Goal: Task Accomplishment & Management: Manage account settings

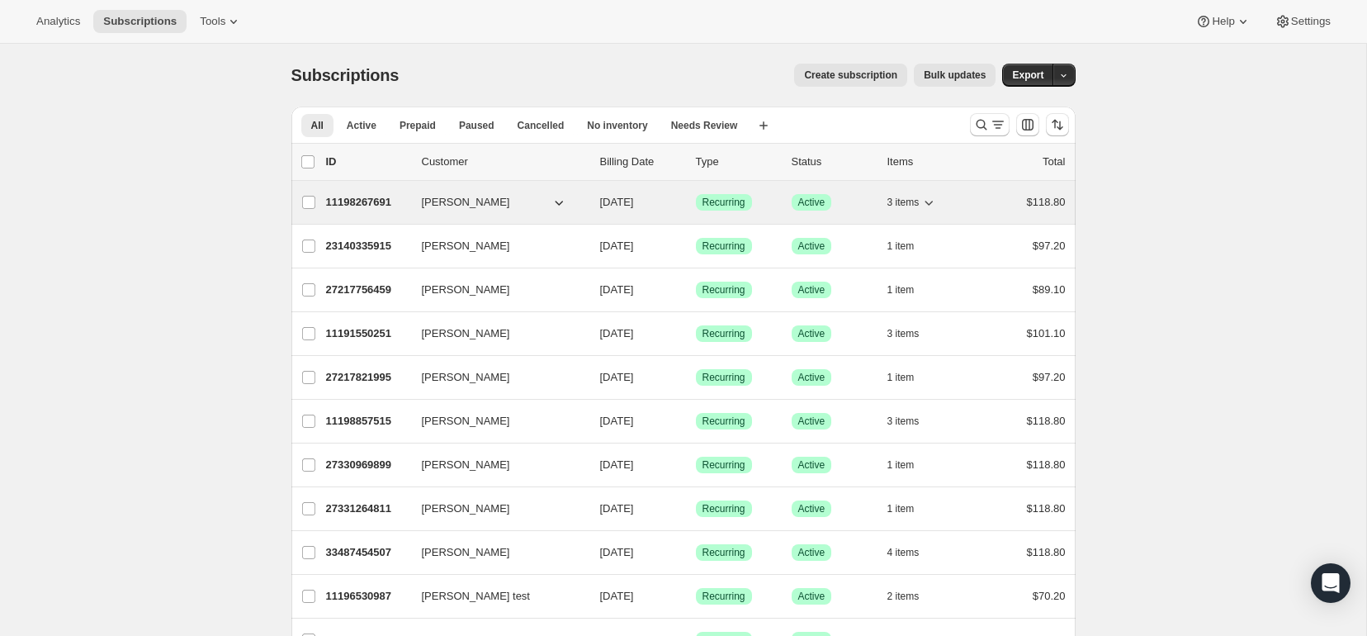
click at [341, 205] on p "11198267691" at bounding box center [367, 202] width 83 height 17
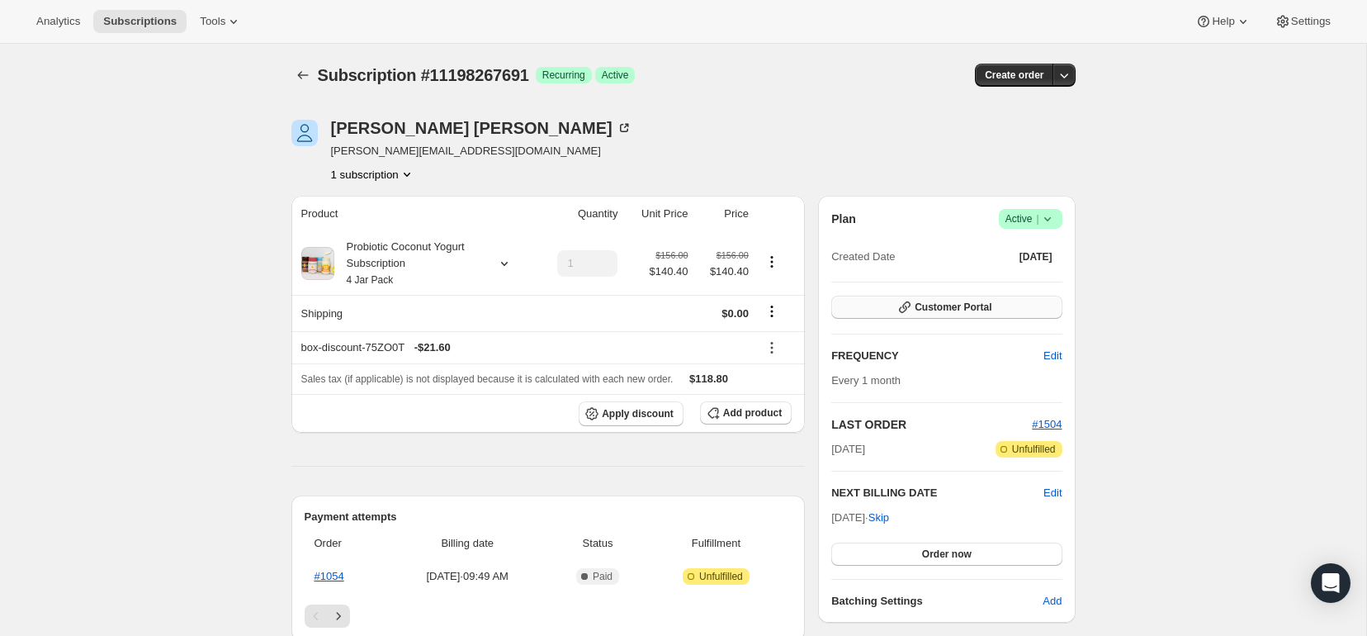
click at [975, 300] on span "Customer Portal" at bounding box center [953, 306] width 77 height 13
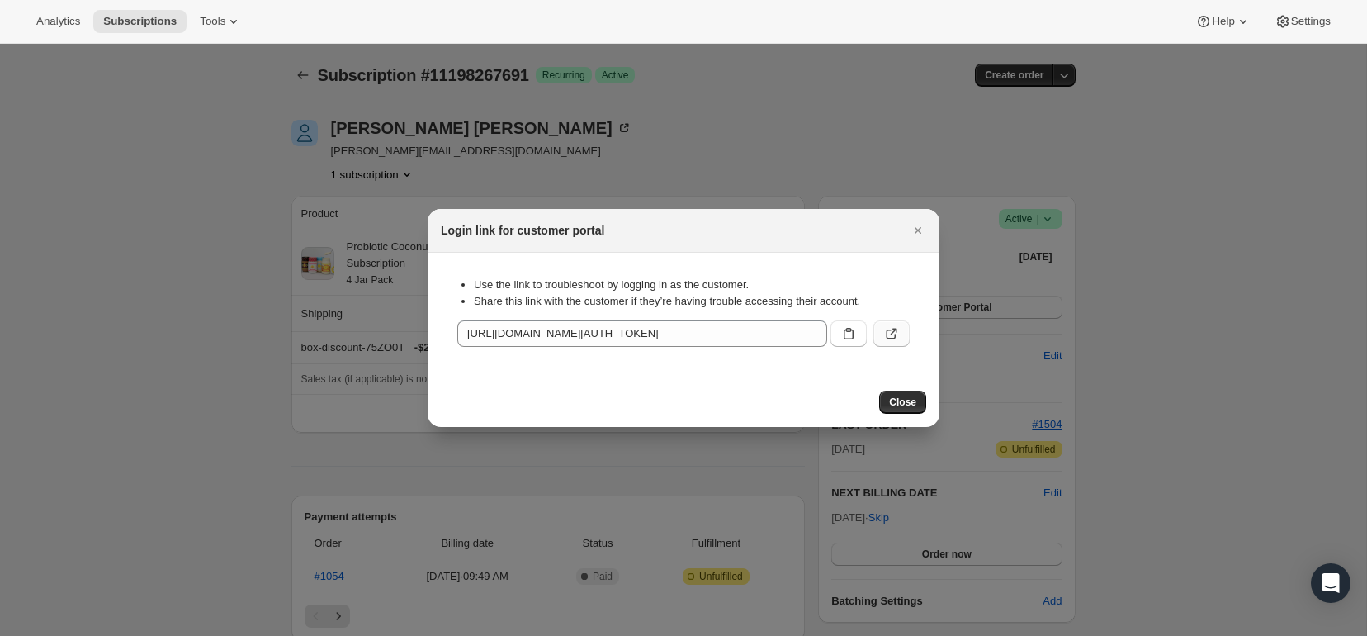
click at [880, 334] on button ":rc4:" at bounding box center [891, 333] width 36 height 26
click at [913, 222] on icon "Close" at bounding box center [918, 230] width 17 height 17
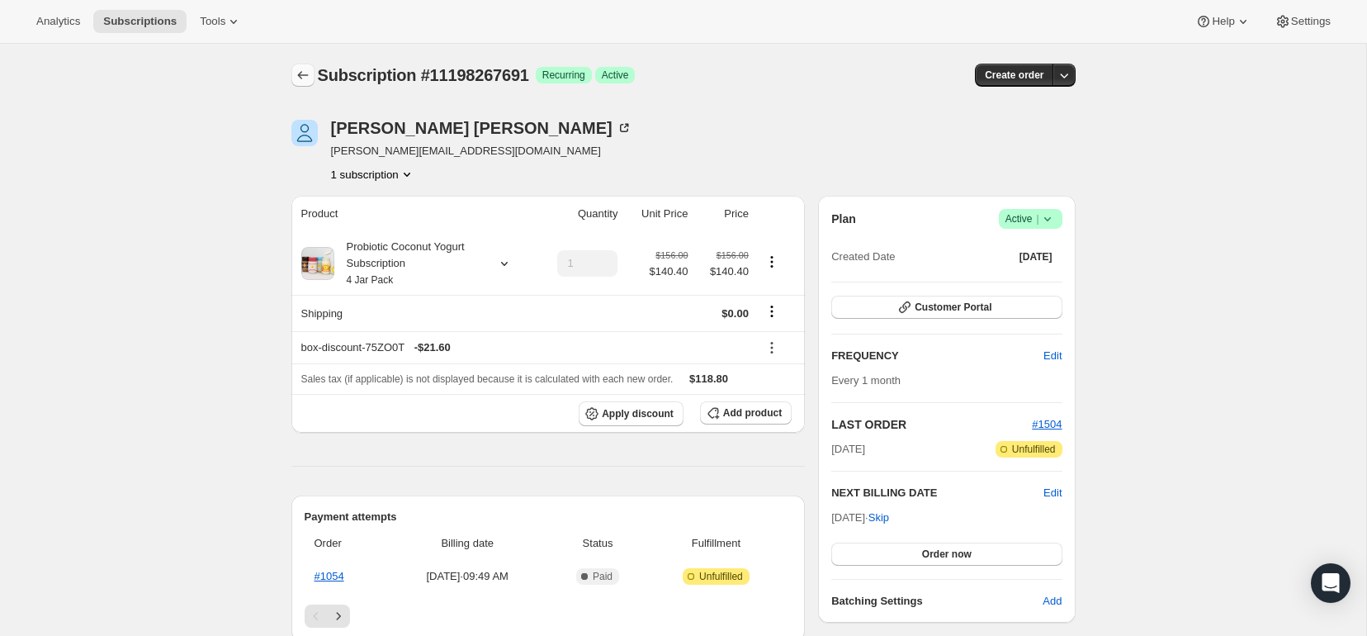
click at [301, 73] on icon "Subscriptions" at bounding box center [303, 75] width 17 height 17
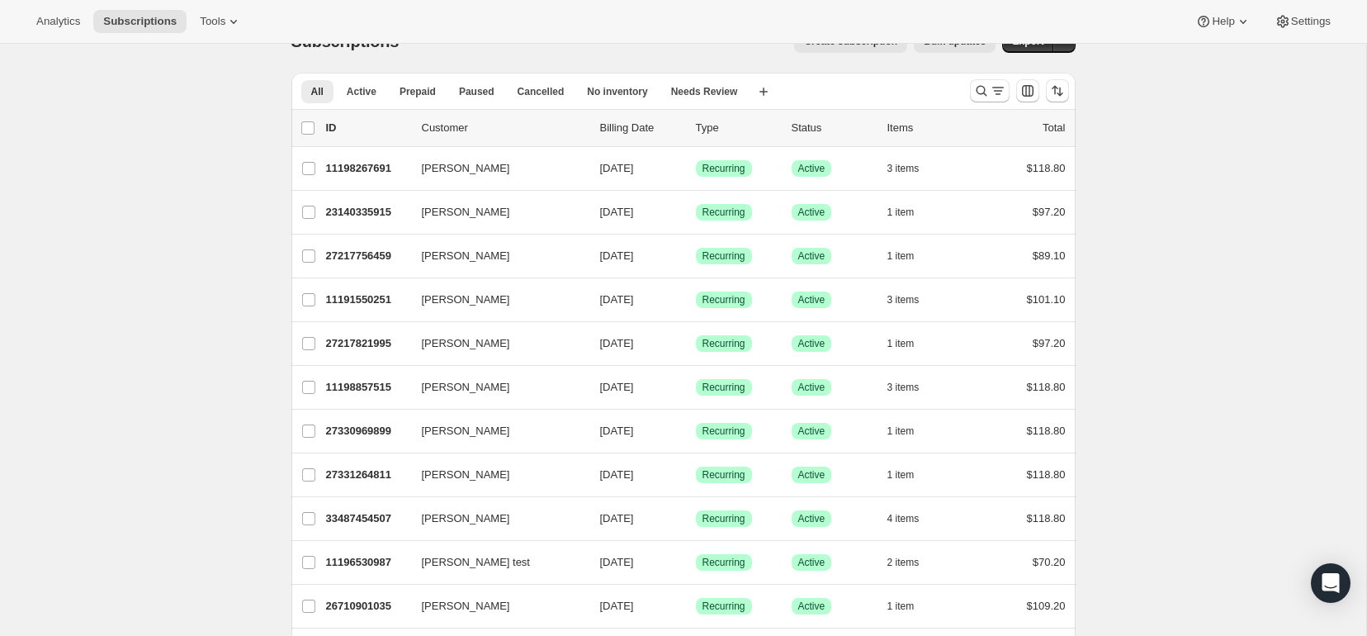
scroll to position [48, 0]
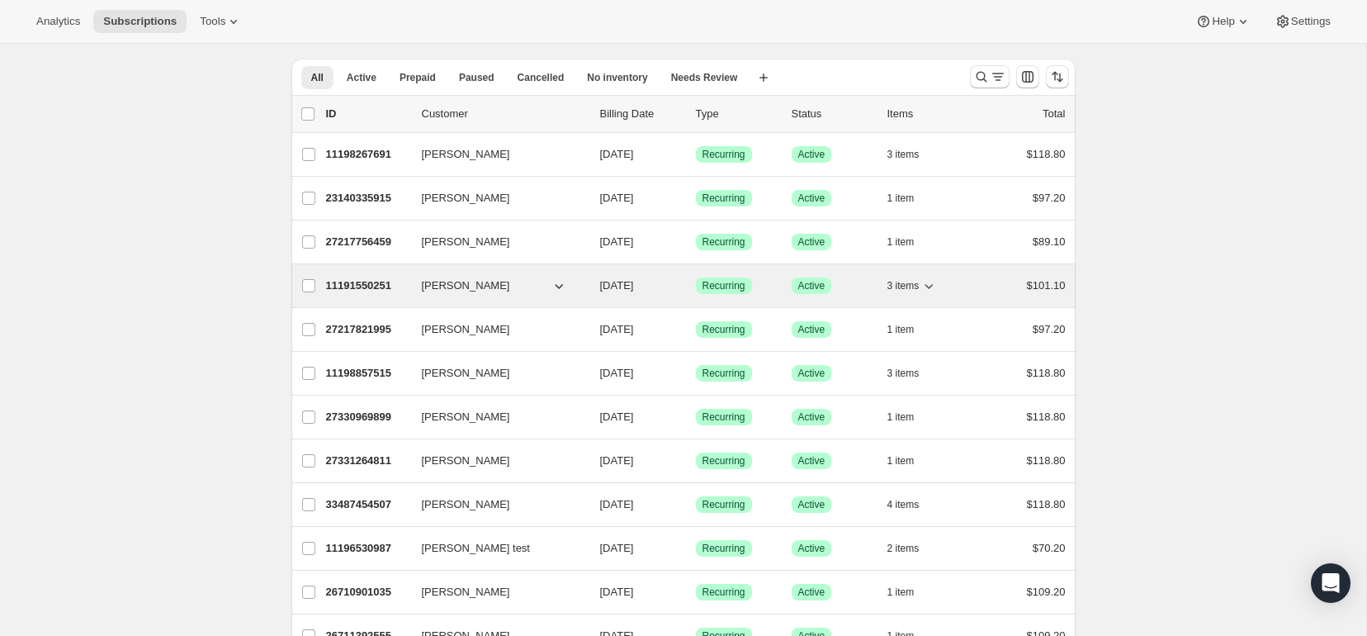
click at [374, 284] on p "11191550251" at bounding box center [367, 285] width 83 height 17
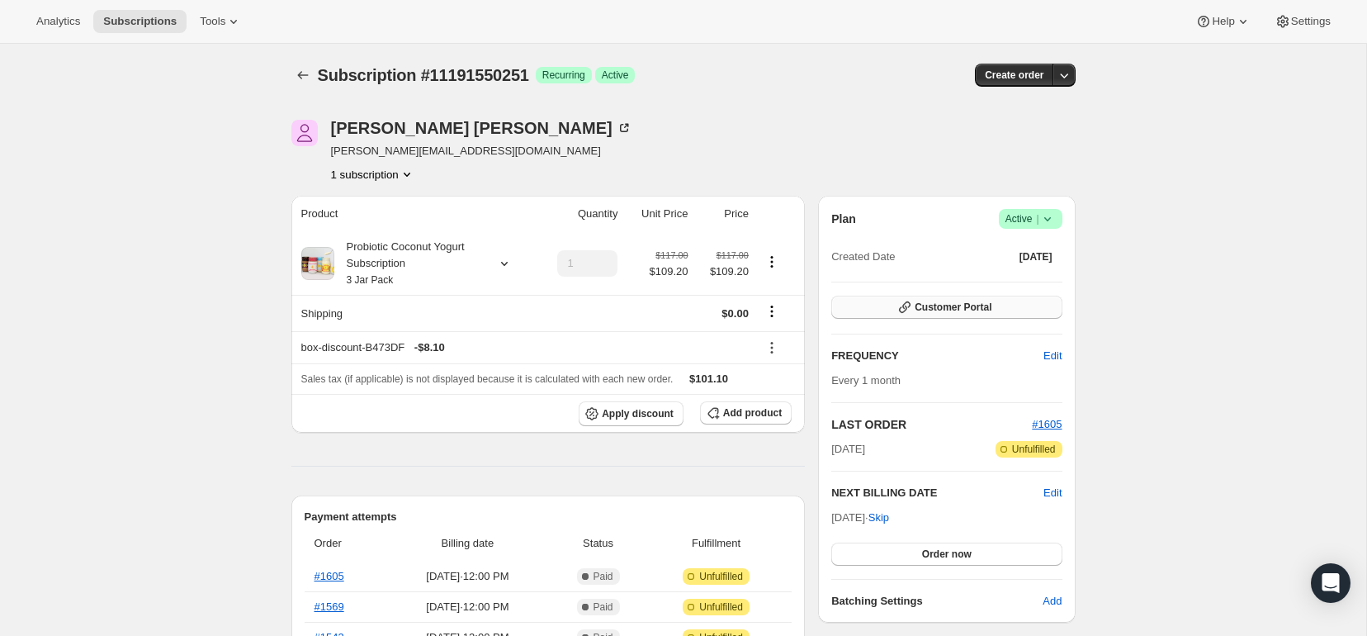
click at [911, 301] on icon "button" at bounding box center [905, 307] width 17 height 17
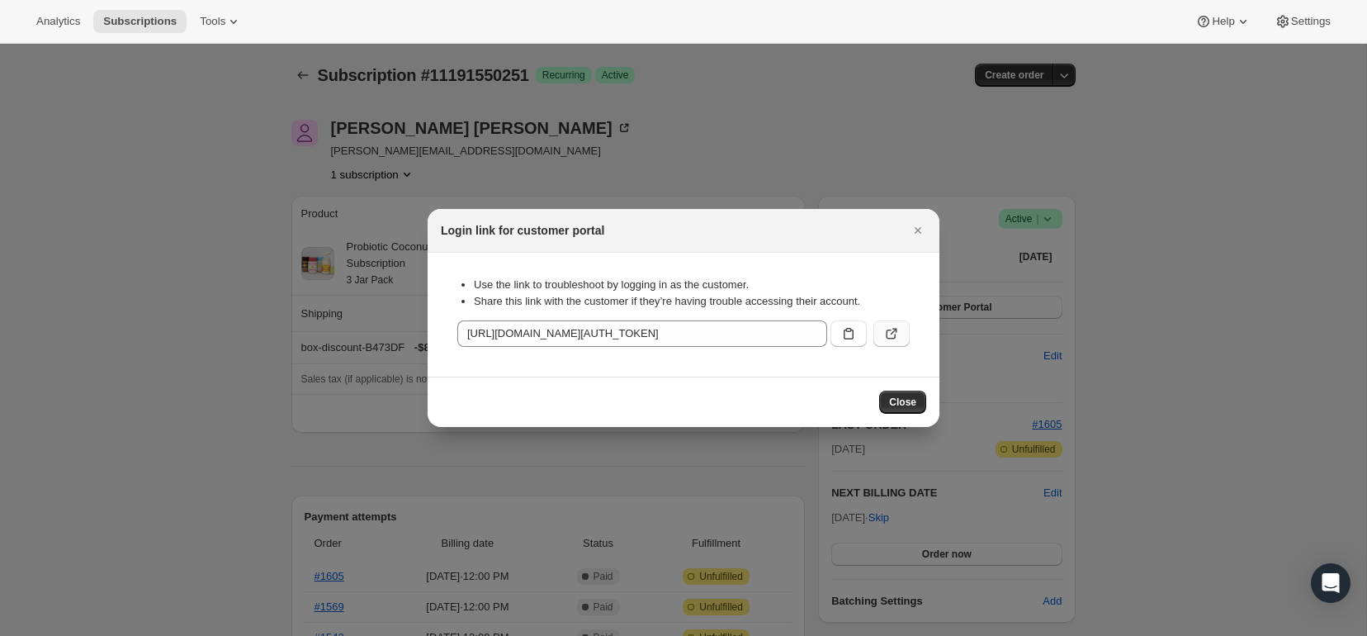
click at [890, 327] on icon ":rps:" at bounding box center [891, 333] width 17 height 17
click at [915, 227] on icon "Close" at bounding box center [918, 230] width 17 height 17
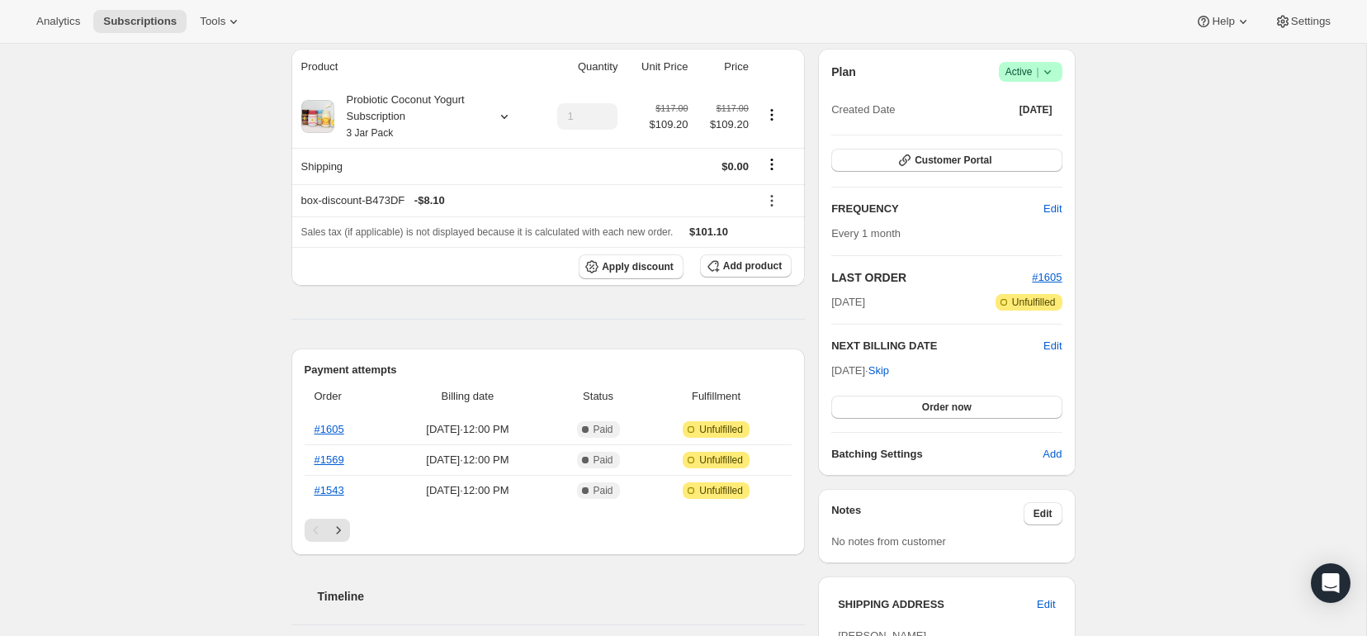
scroll to position [150, 0]
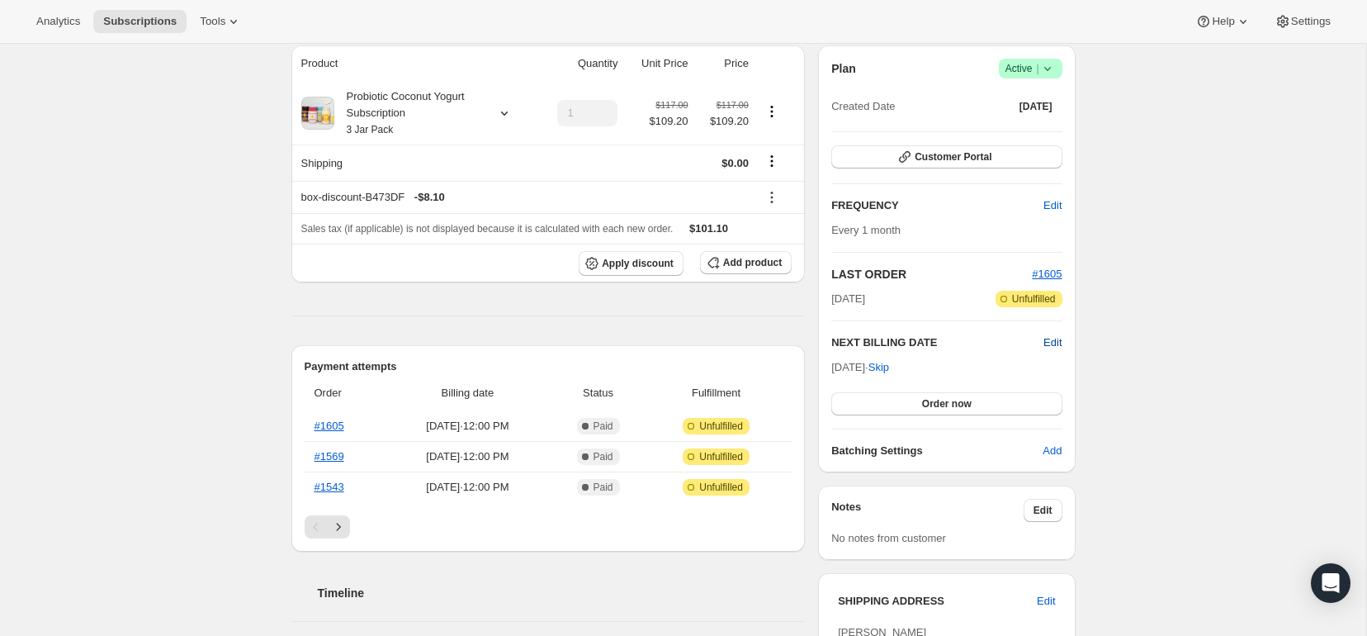
click at [1057, 339] on span "Edit" at bounding box center [1052, 342] width 18 height 17
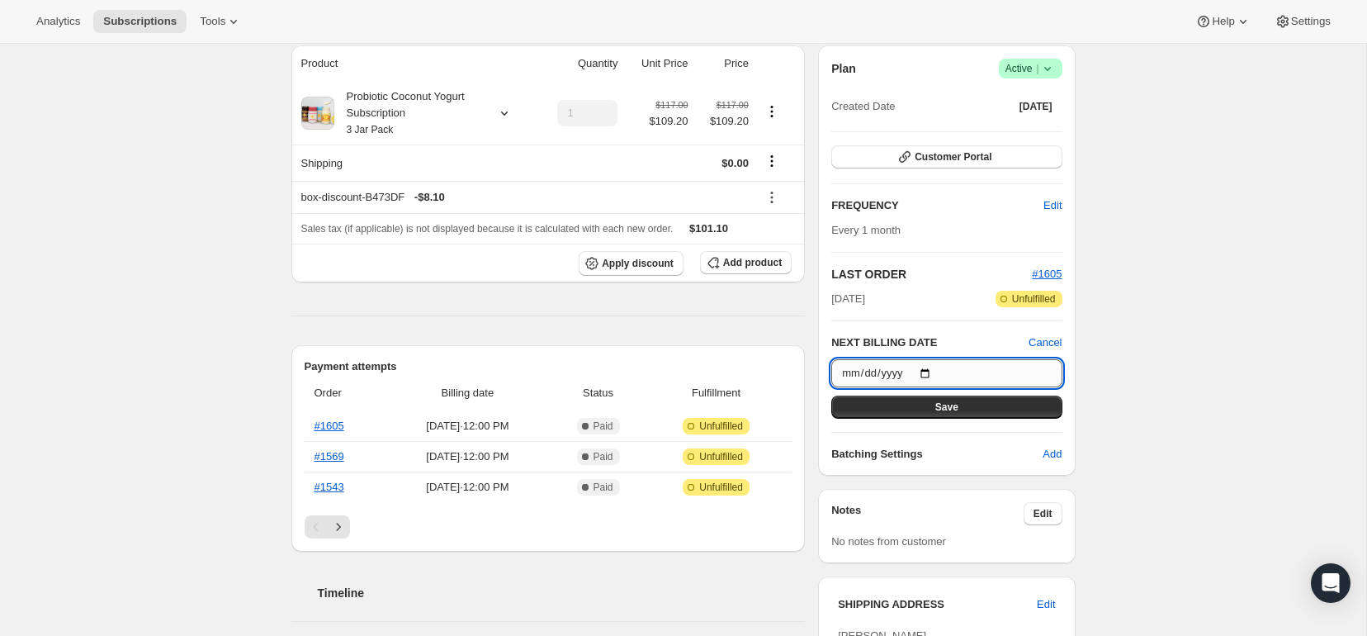
click at [897, 371] on input "[DATE]" at bounding box center [946, 373] width 230 height 28
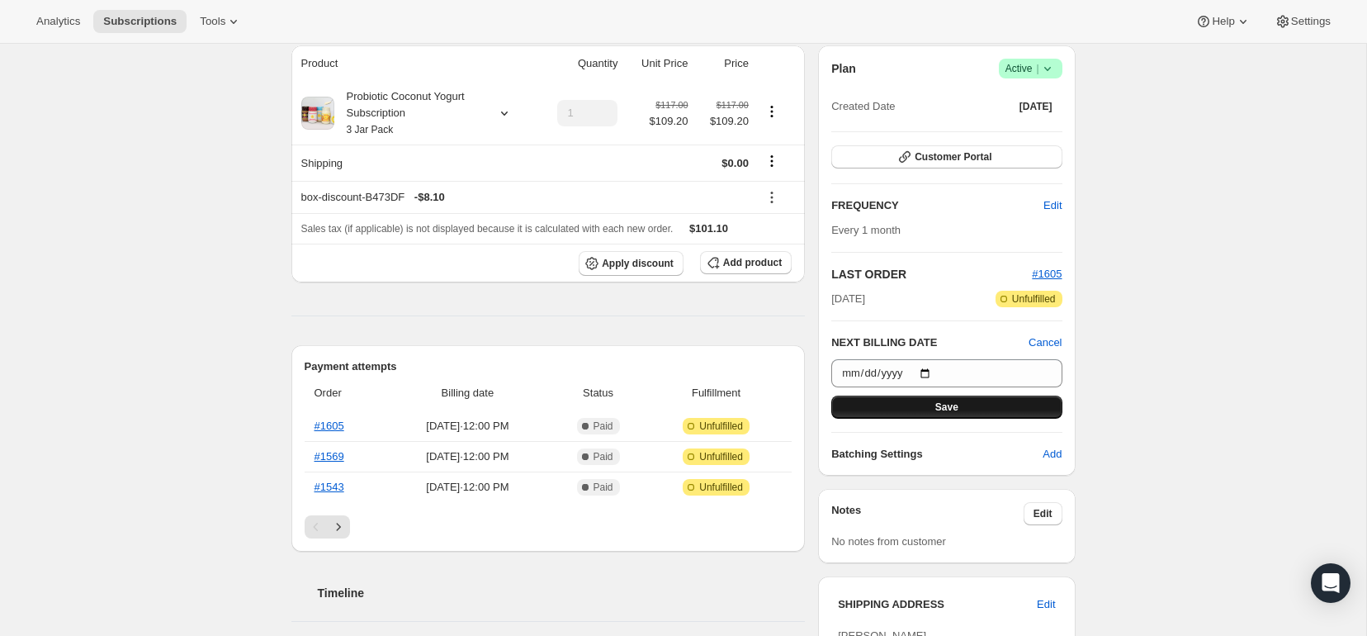
click at [899, 405] on button "Save" at bounding box center [946, 406] width 230 height 23
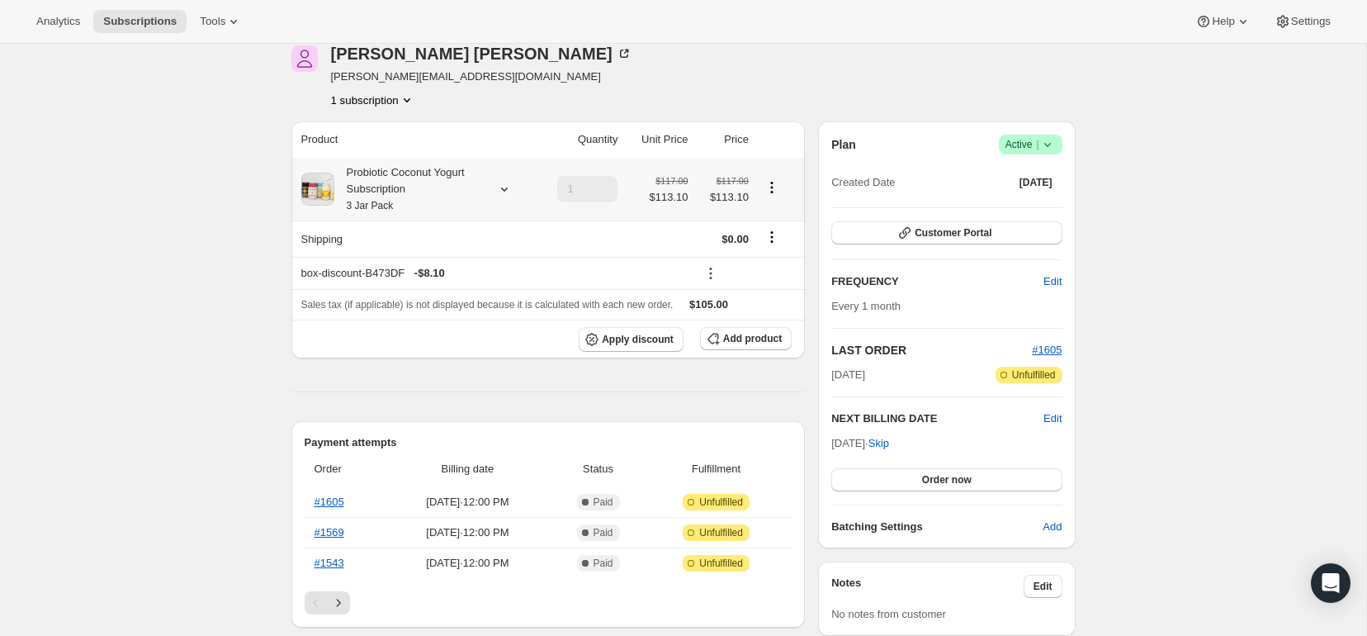
click at [369, 186] on div "Probiotic Coconut Yogurt Subscription 3 Jar Pack" at bounding box center [408, 189] width 149 height 50
click at [399, 371] on button "Edit box" at bounding box center [437, 363] width 216 height 23
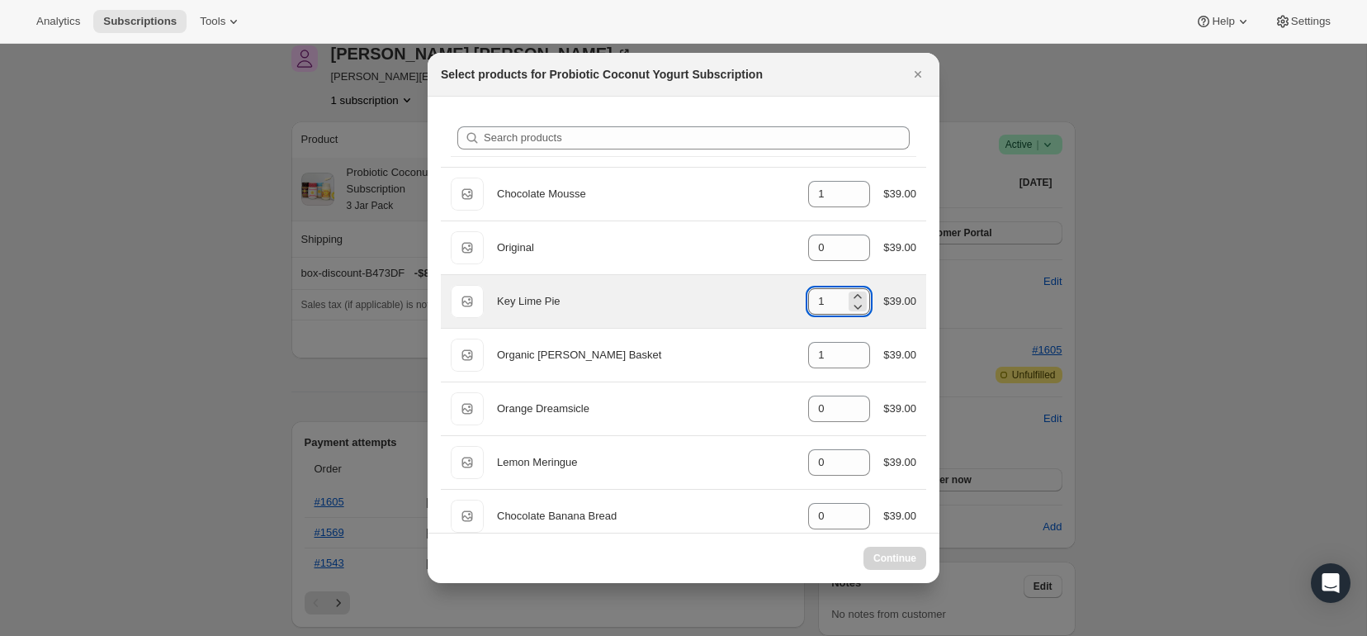
drag, startPoint x: 825, startPoint y: 300, endPoint x: 804, endPoint y: 300, distance: 20.6
click at [808, 300] on input "1" at bounding box center [826, 301] width 37 height 26
select select "gid://shopify/ProductVariant/45263968829739"
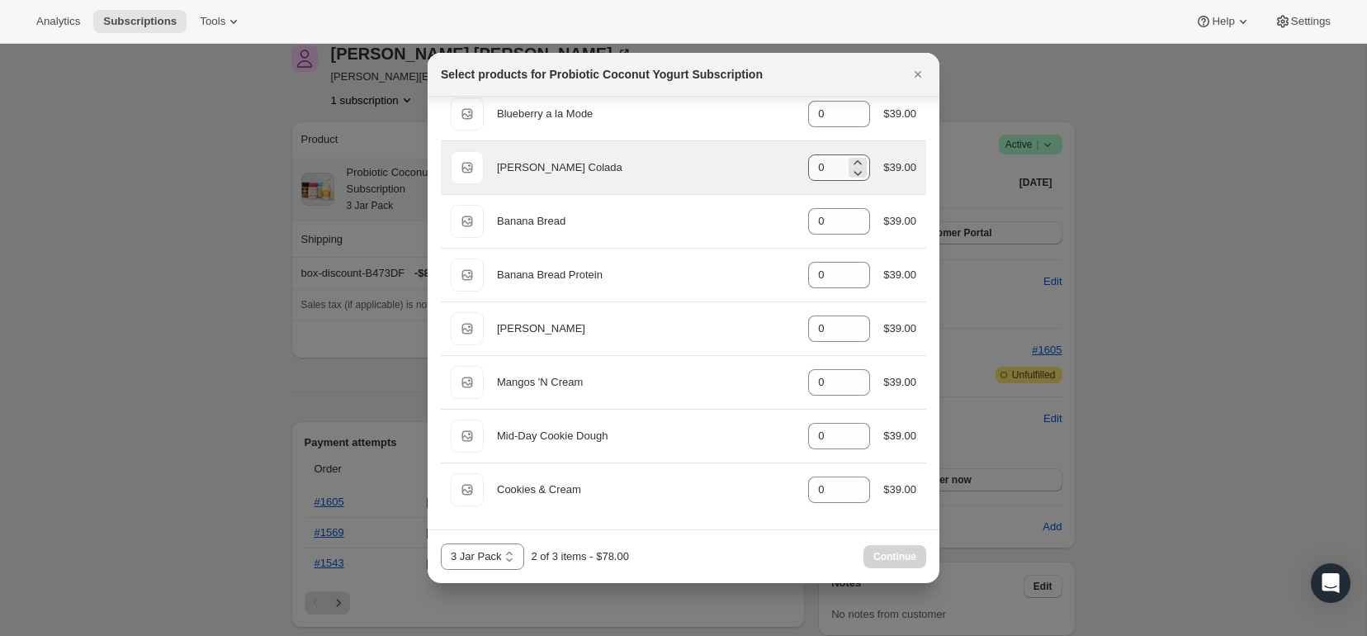
scroll to position [509, 0]
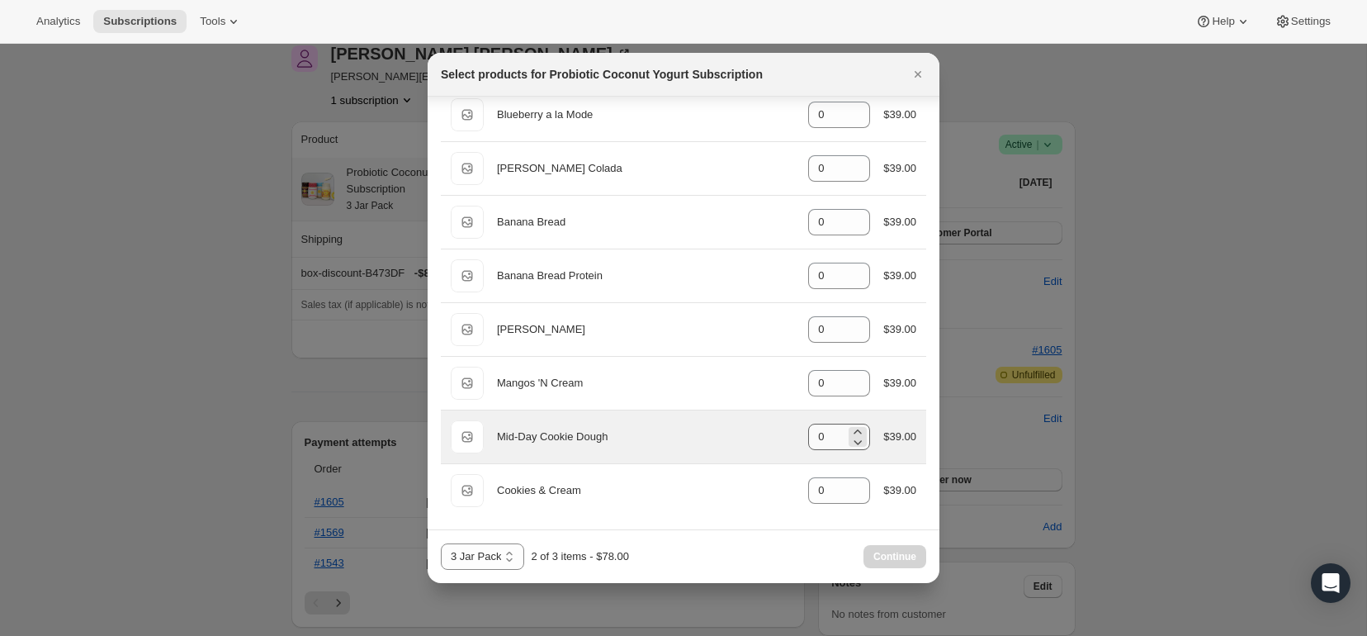
type input "0"
drag, startPoint x: 833, startPoint y: 435, endPoint x: 801, endPoint y: 435, distance: 32.2
click at [801, 435] on div "Default Title Mid-Day Cookie Dough gid://shopify/ProductVariant/51312769270059 …" at bounding box center [684, 436] width 466 height 33
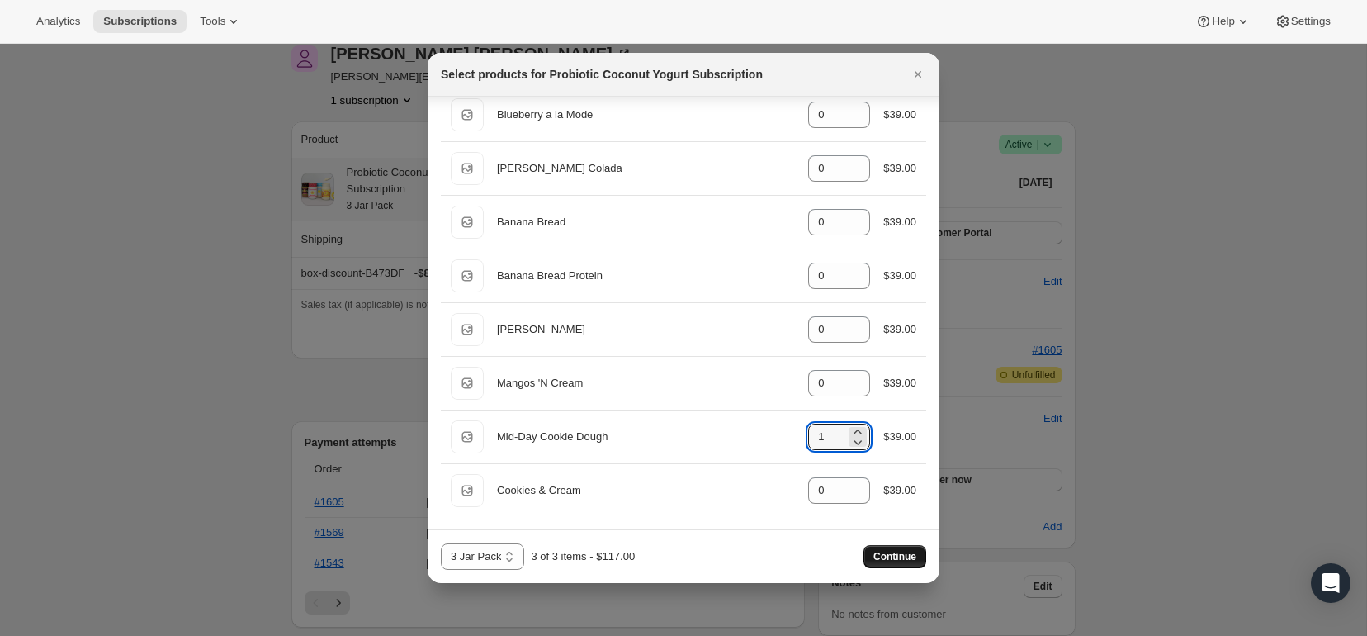
type input "1"
click at [882, 552] on span "Continue" at bounding box center [894, 556] width 43 height 13
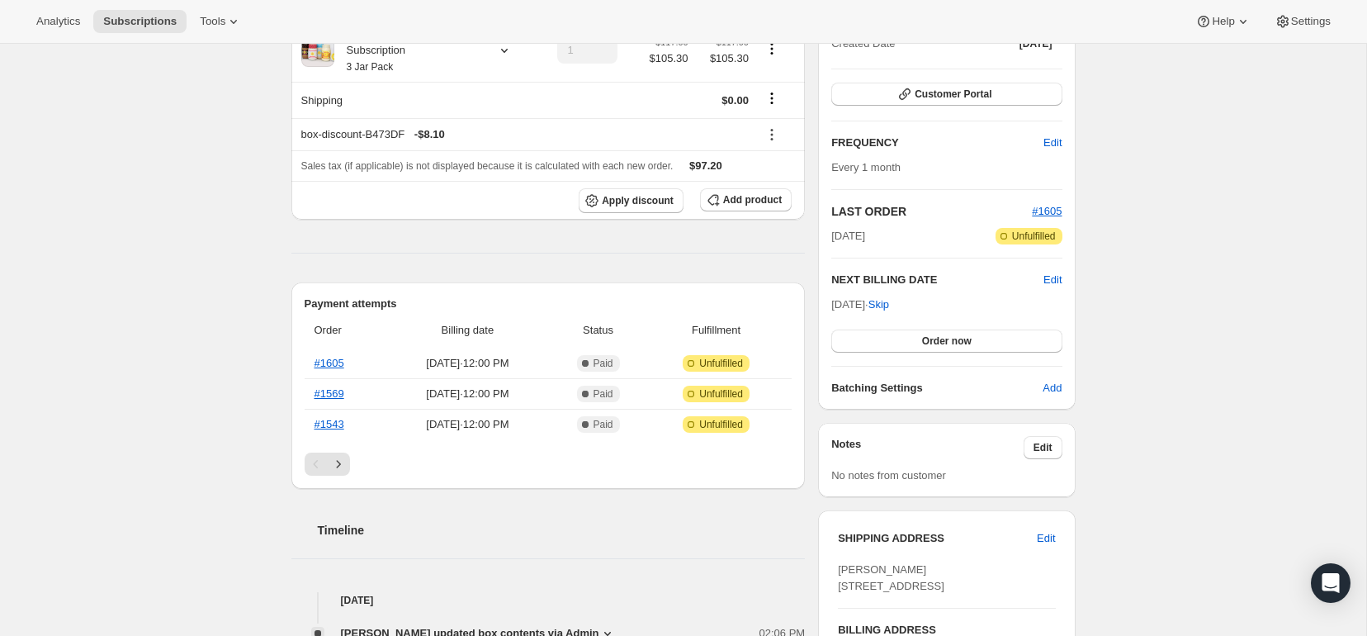
scroll to position [364, 0]
click at [1156, 313] on div "Subscription #11191550251. This page is ready Subscription #11191550251 Success…" at bounding box center [683, 588] width 1366 height 1816
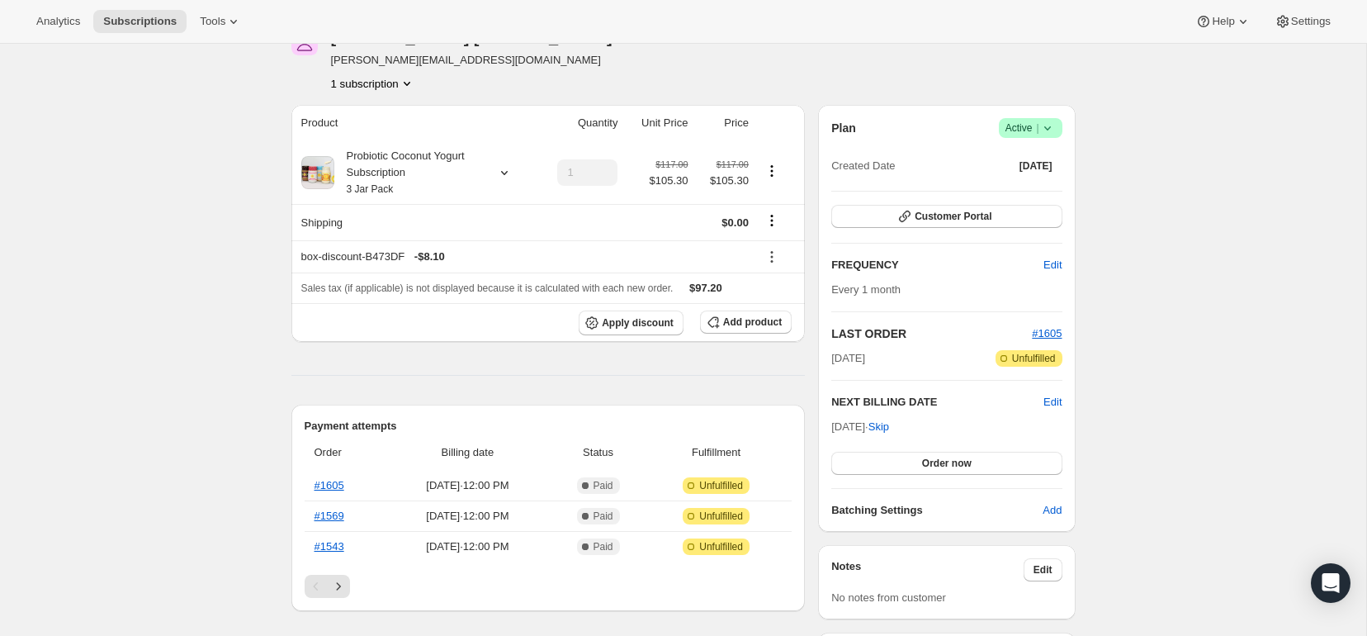
scroll to position [240, 0]
click at [1053, 127] on icon at bounding box center [1047, 130] width 17 height 17
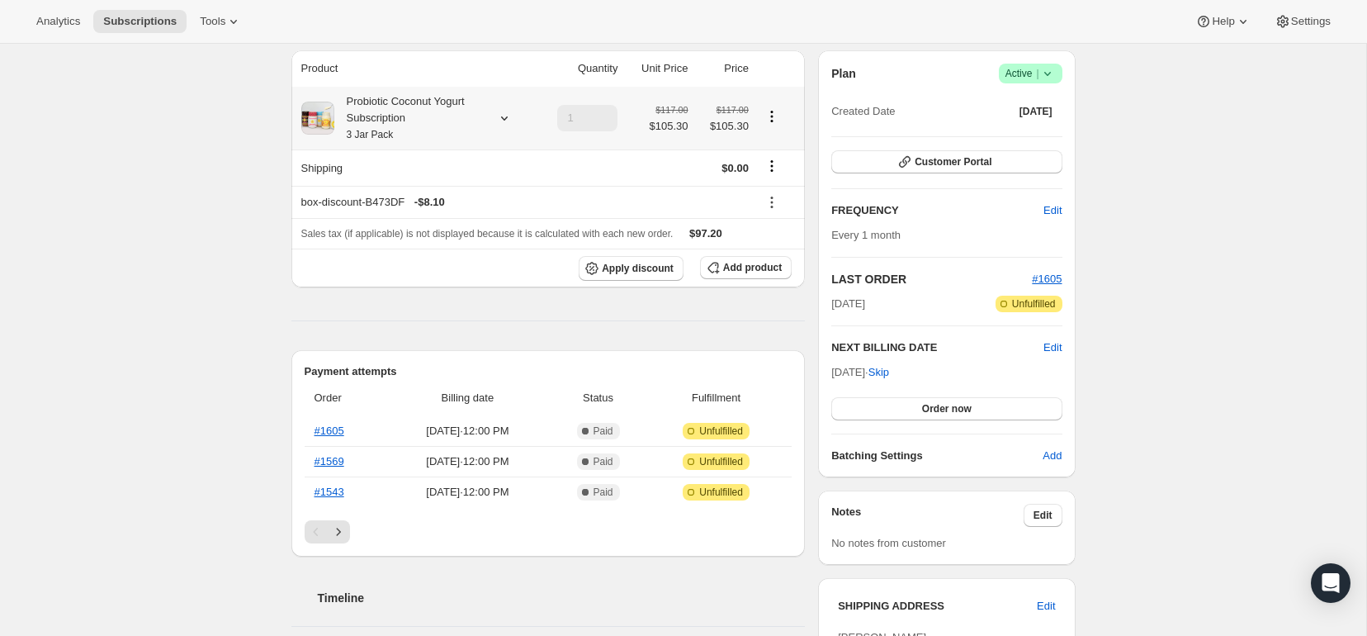
scroll to position [299, 0]
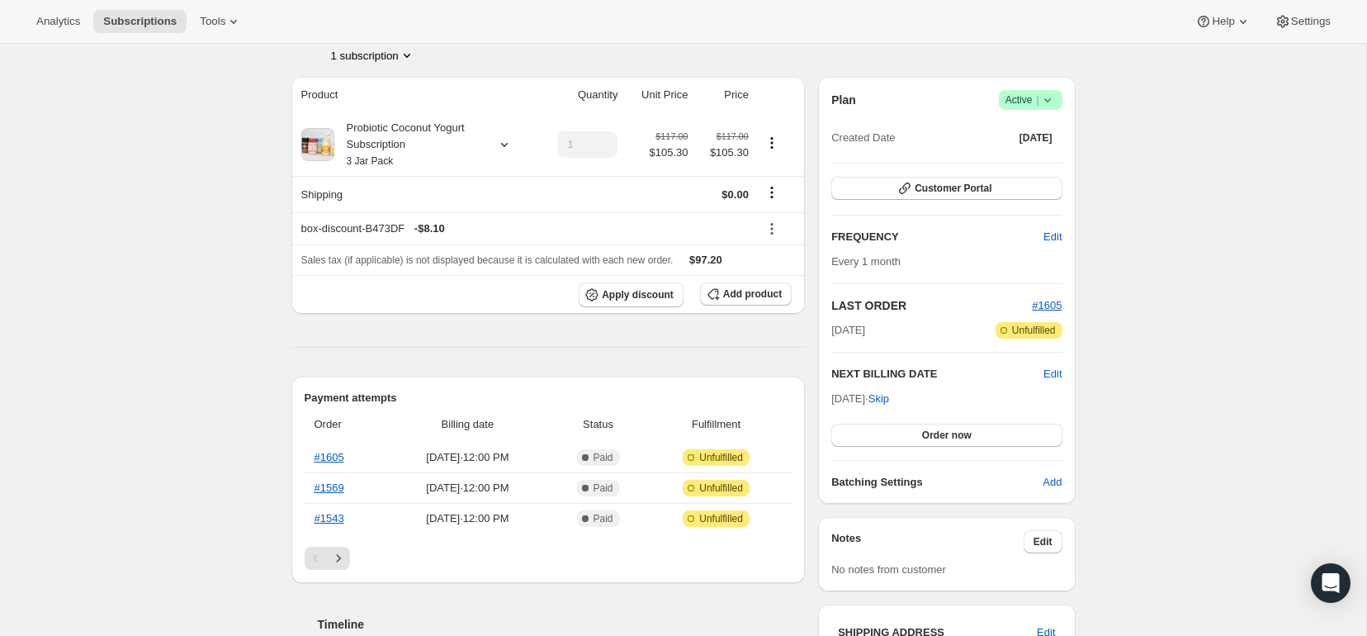
scroll to position [263, 0]
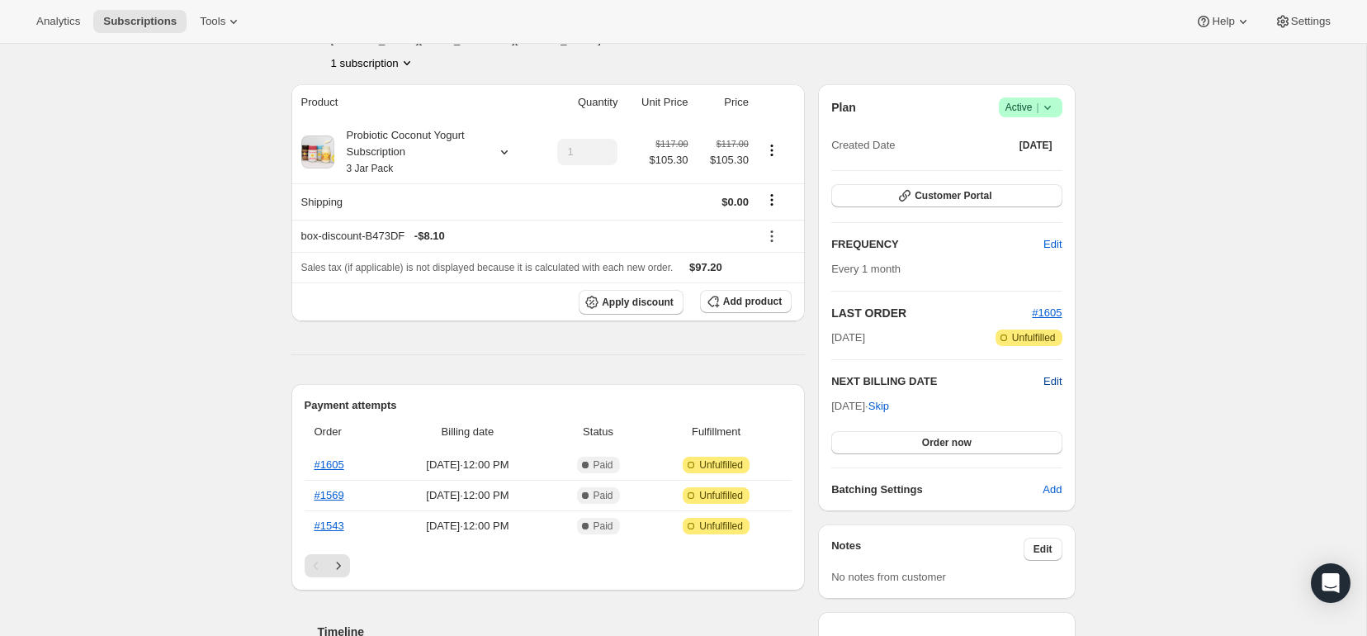
click at [1053, 385] on span "Edit" at bounding box center [1052, 381] width 18 height 17
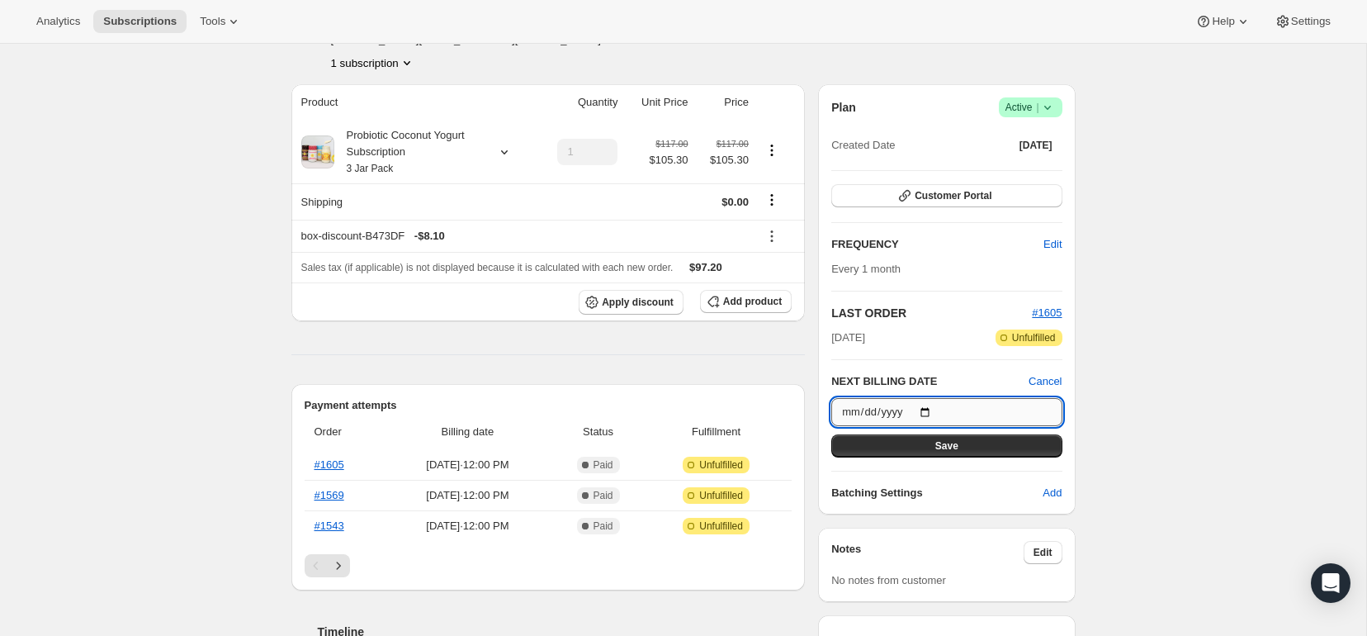
click at [873, 410] on input "[DATE]" at bounding box center [946, 412] width 230 height 28
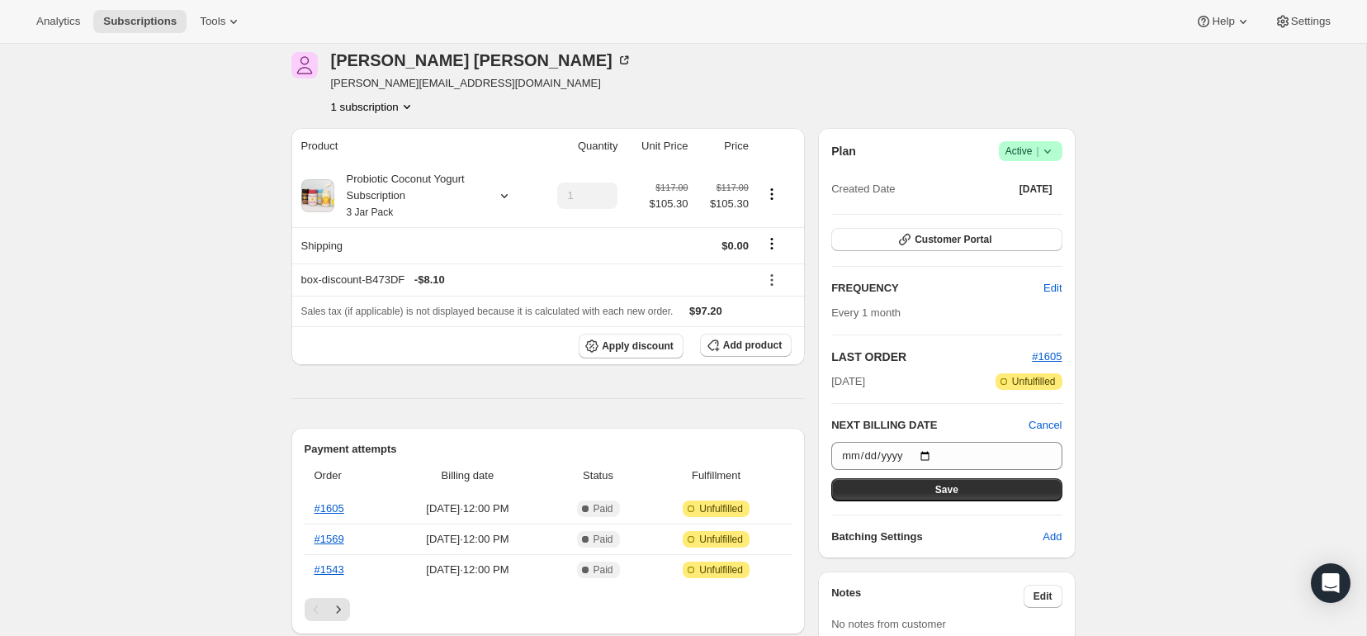
scroll to position [222, 0]
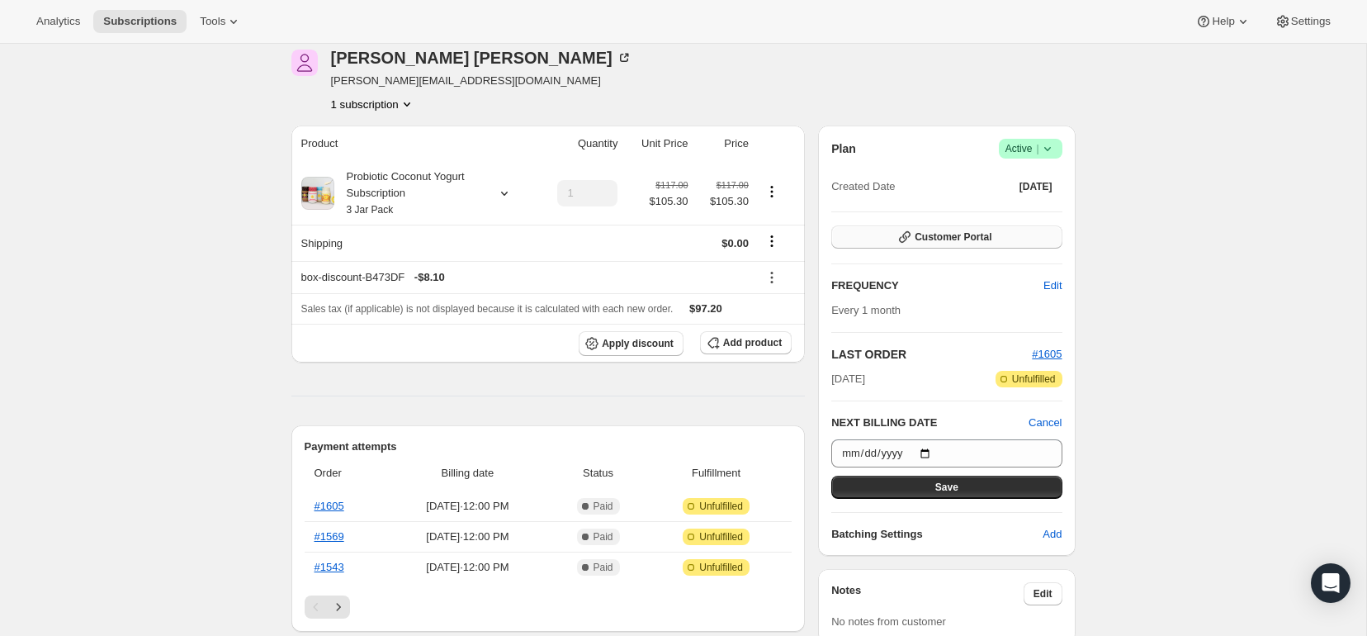
click at [930, 237] on span "Customer Portal" at bounding box center [953, 236] width 77 height 13
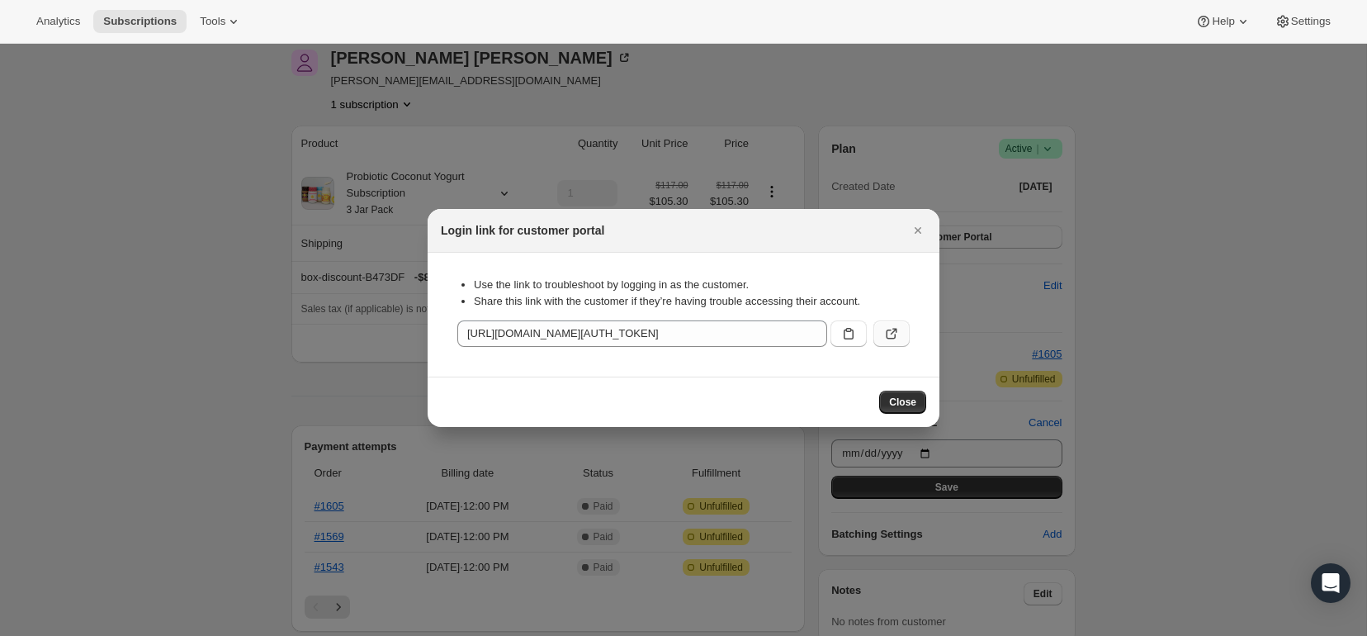
click at [883, 331] on icon ":r14s:" at bounding box center [891, 333] width 17 height 17
click at [916, 230] on icon "Close" at bounding box center [918, 230] width 17 height 17
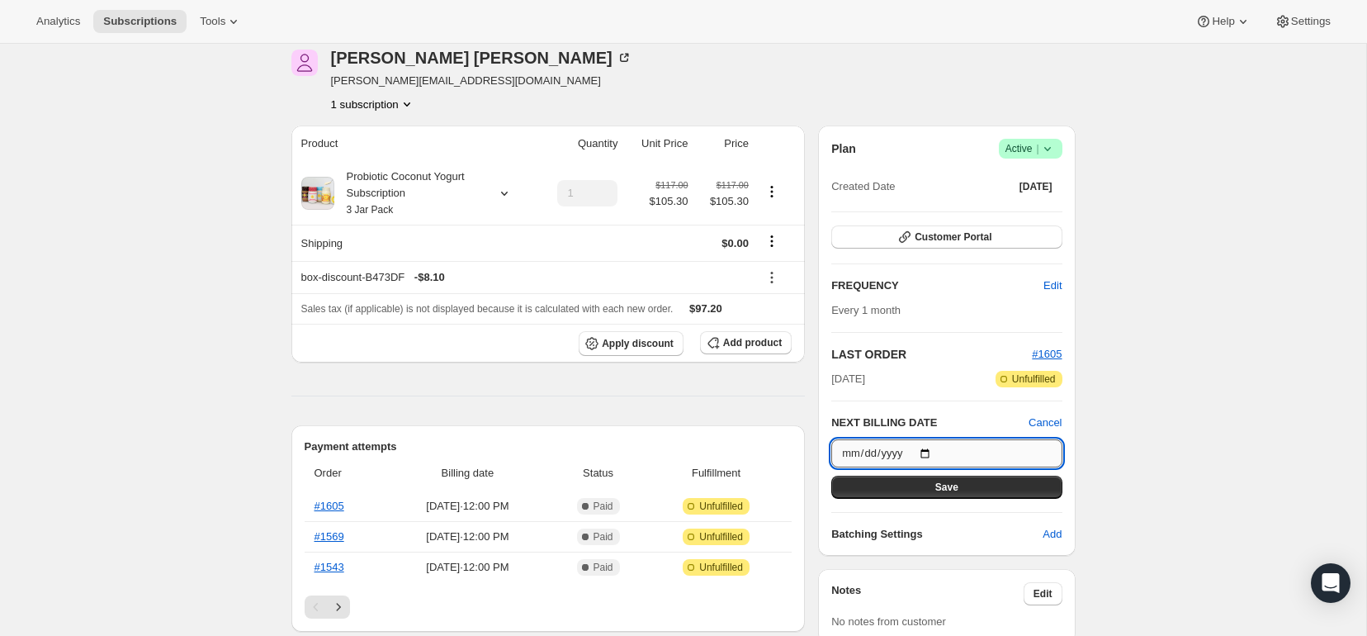
click at [873, 440] on input "[DATE]" at bounding box center [946, 453] width 230 height 28
click at [875, 452] on input "[DATE]" at bounding box center [946, 453] width 230 height 28
click at [930, 451] on input "[DATE]" at bounding box center [946, 453] width 230 height 28
click at [897, 449] on input "[DATE]" at bounding box center [946, 453] width 230 height 28
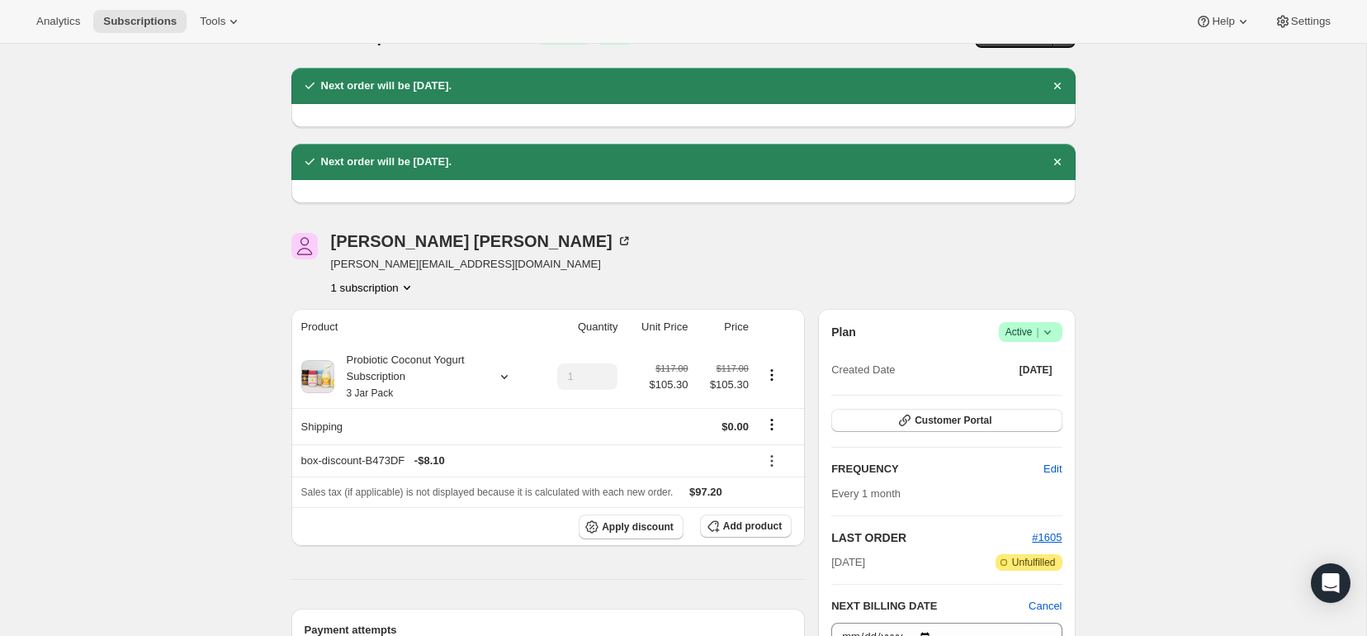
scroll to position [38, 0]
